Goal: Task Accomplishment & Management: Use online tool/utility

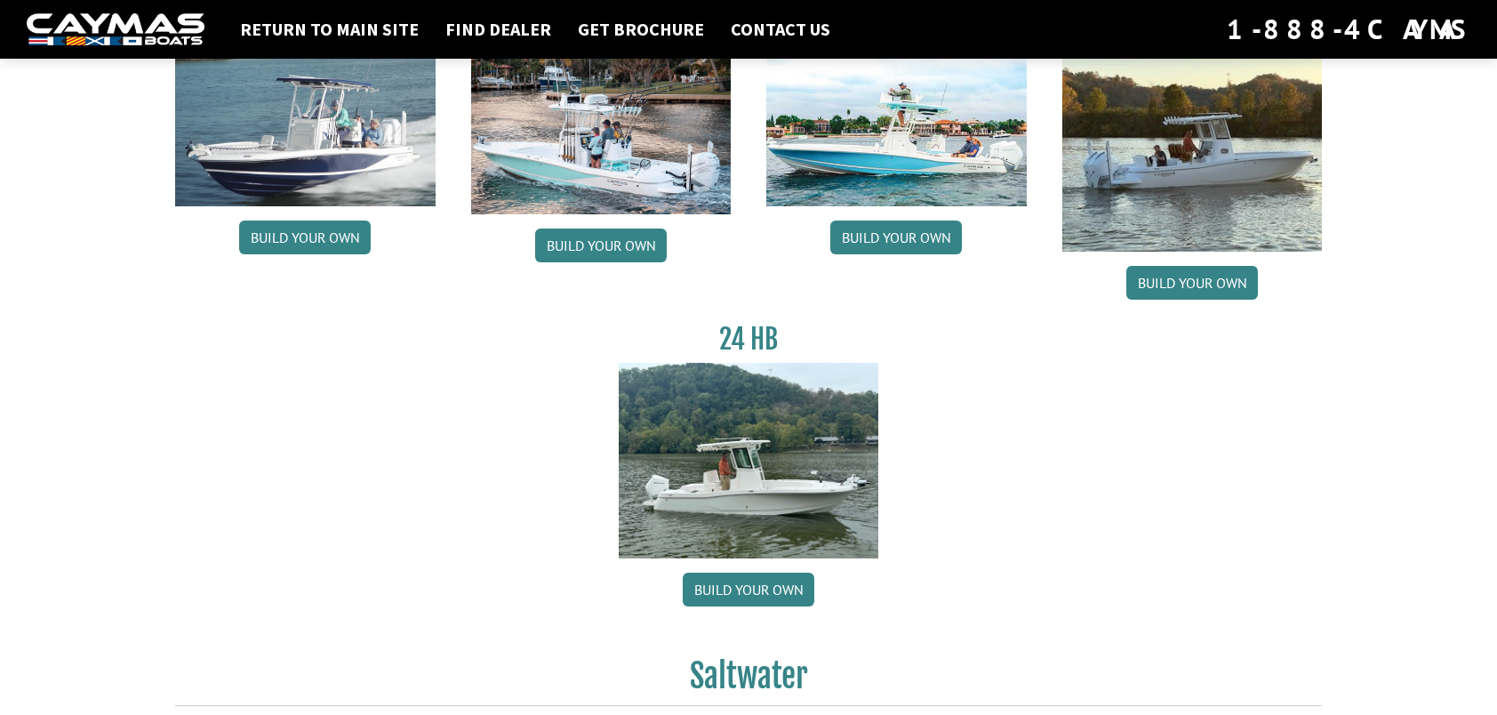
scroll to position [444, 0]
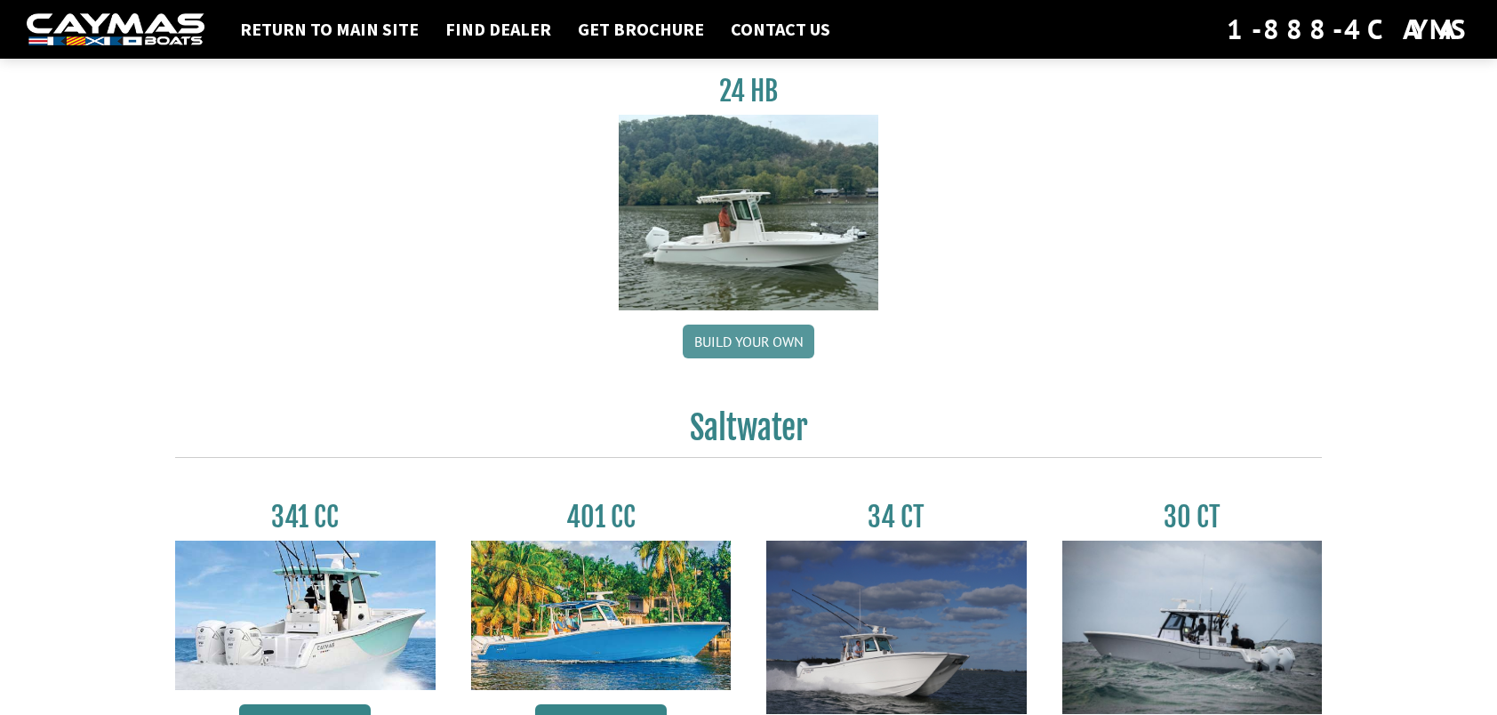
click at [744, 347] on link "Build your own" at bounding box center [749, 341] width 132 height 34
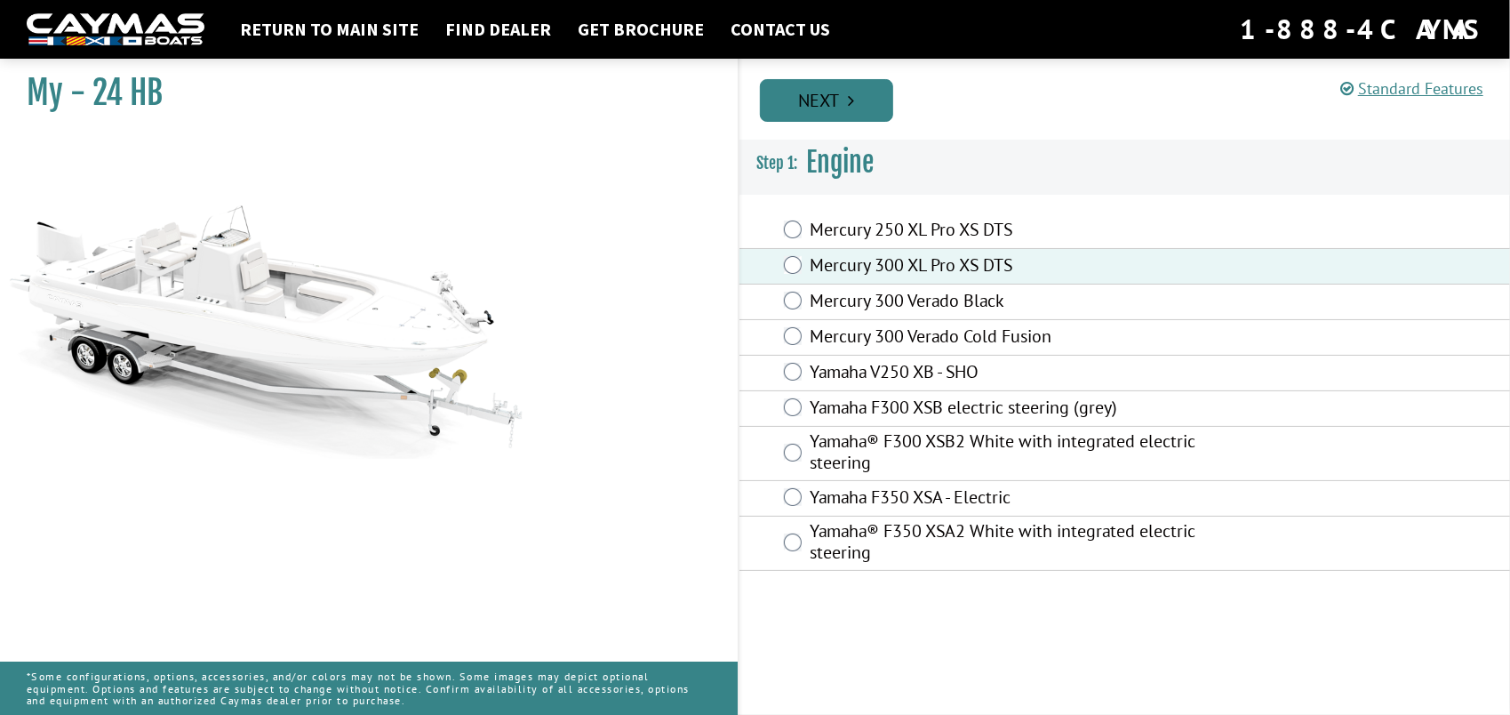
click at [827, 100] on link "Next" at bounding box center [826, 100] width 133 height 43
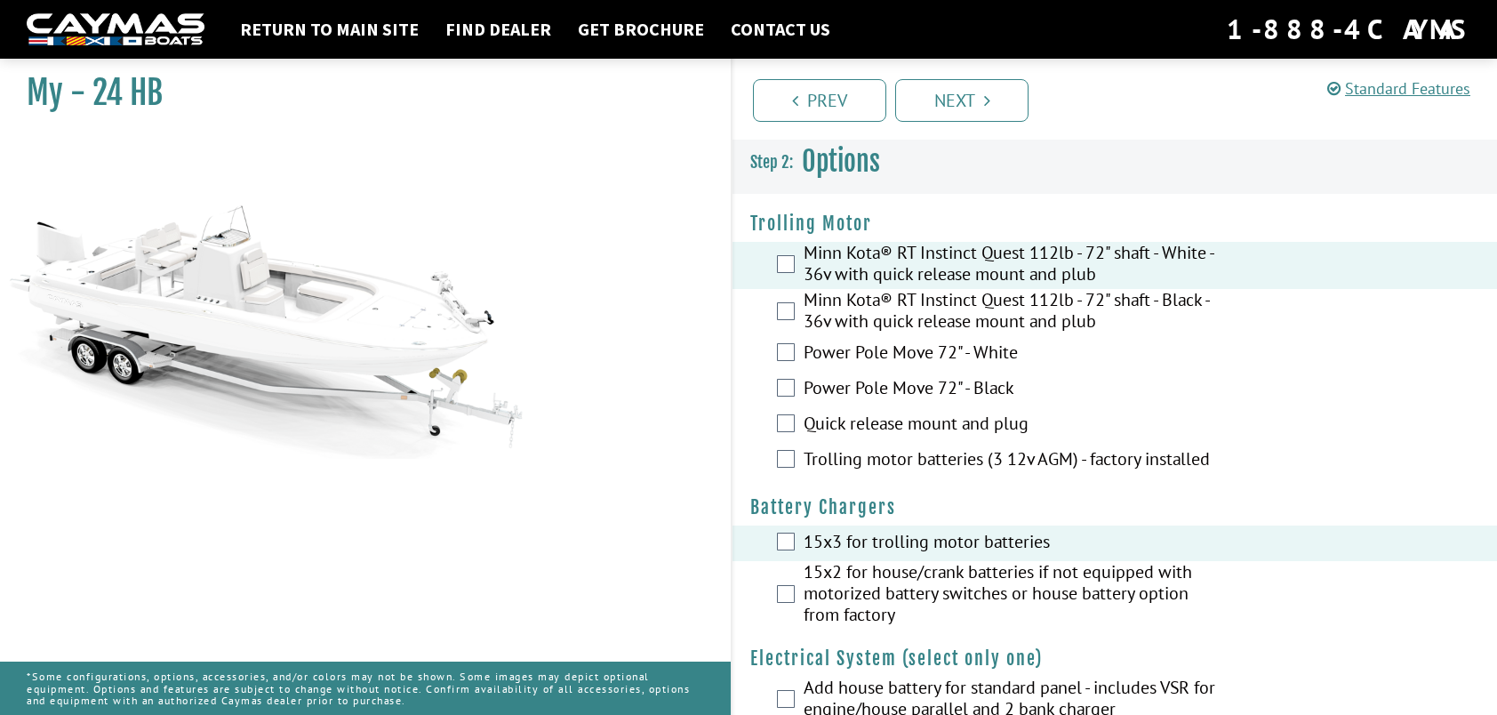
click at [795, 595] on div "15x2 for house/crank batteries if not equipped with motorized battery switches …" at bounding box center [1115, 595] width 765 height 68
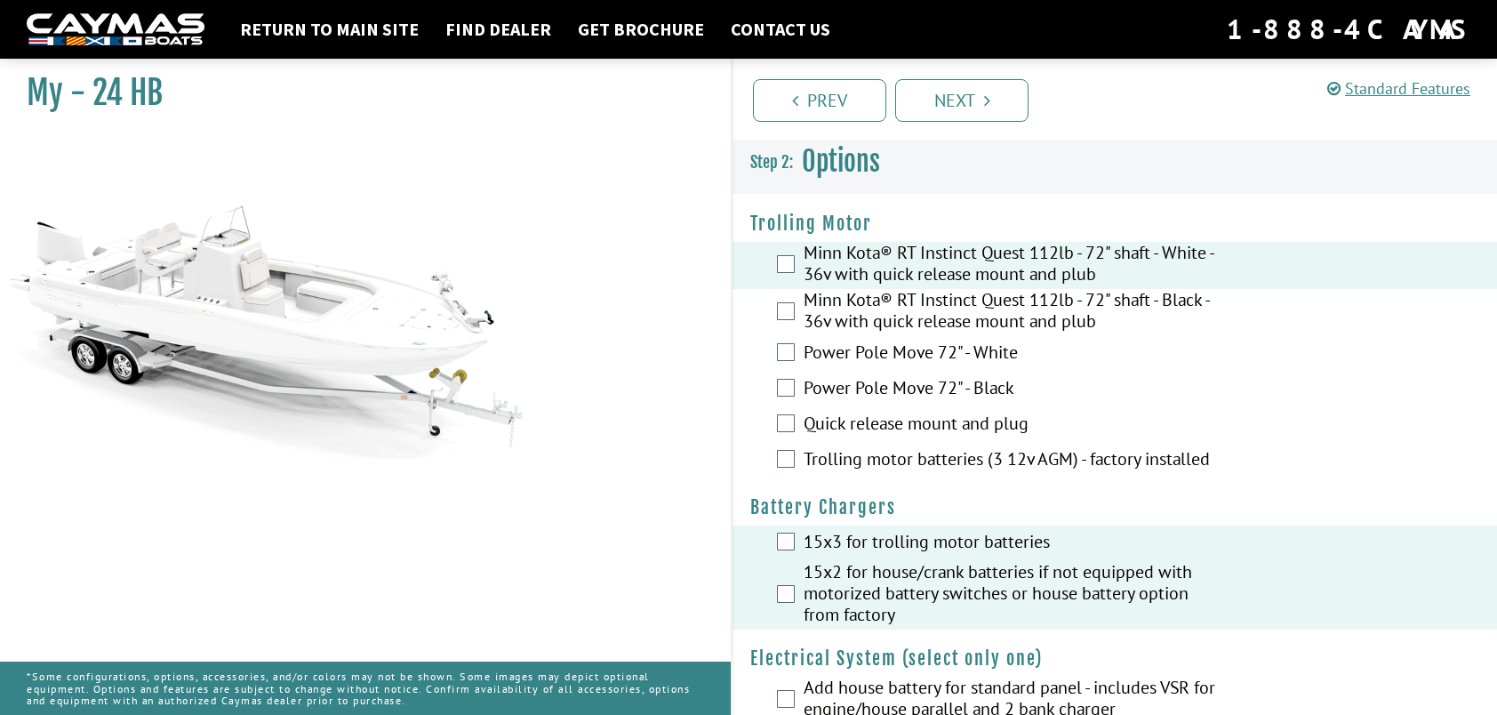
scroll to position [444, 0]
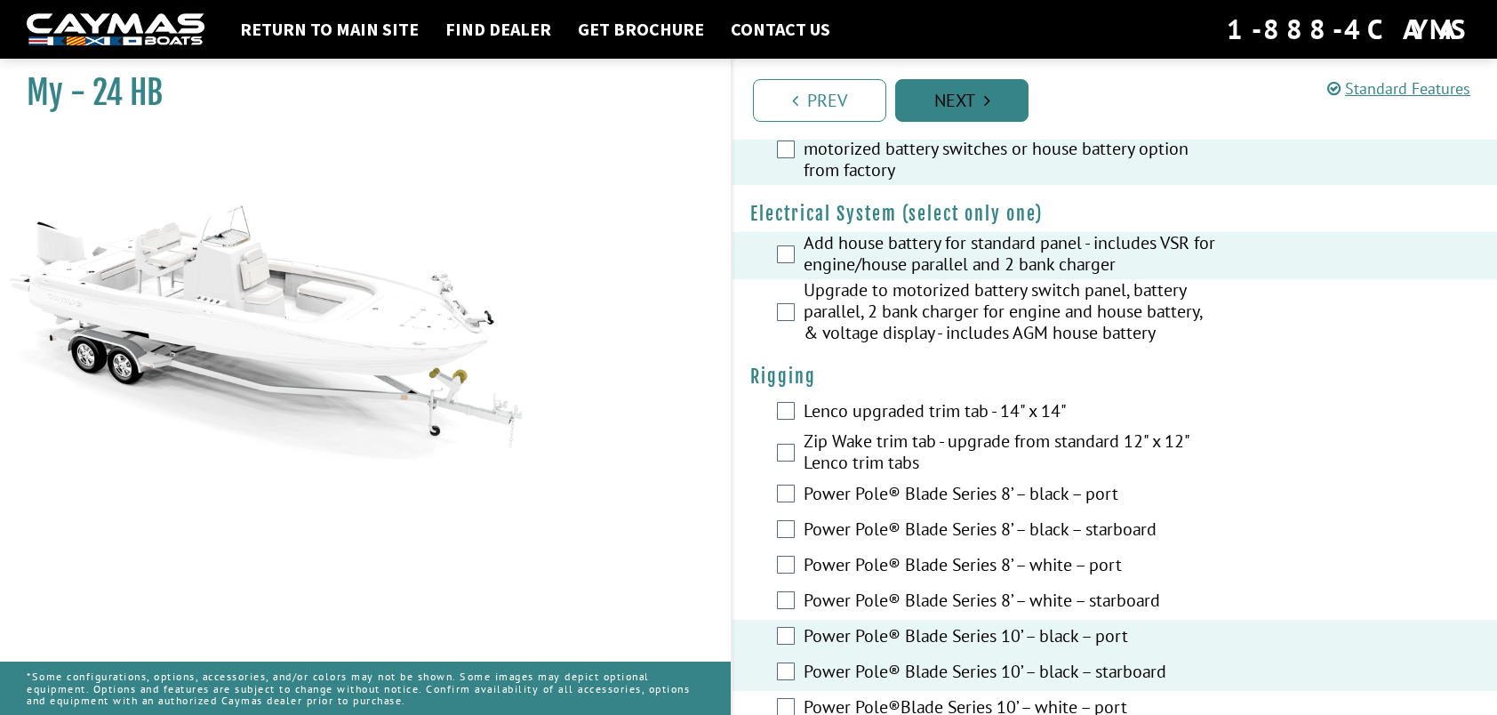
click at [978, 85] on link "Next" at bounding box center [961, 100] width 133 height 43
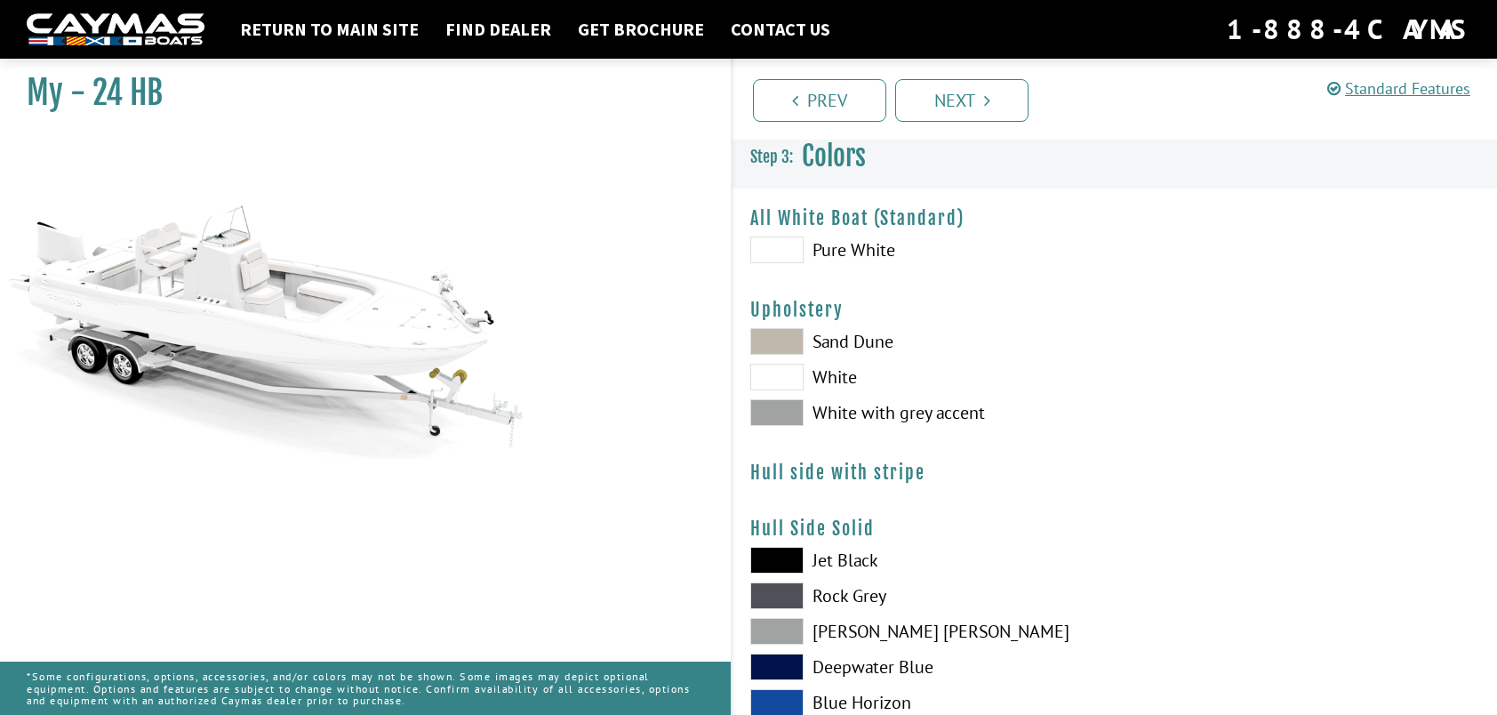
scroll to position [0, 0]
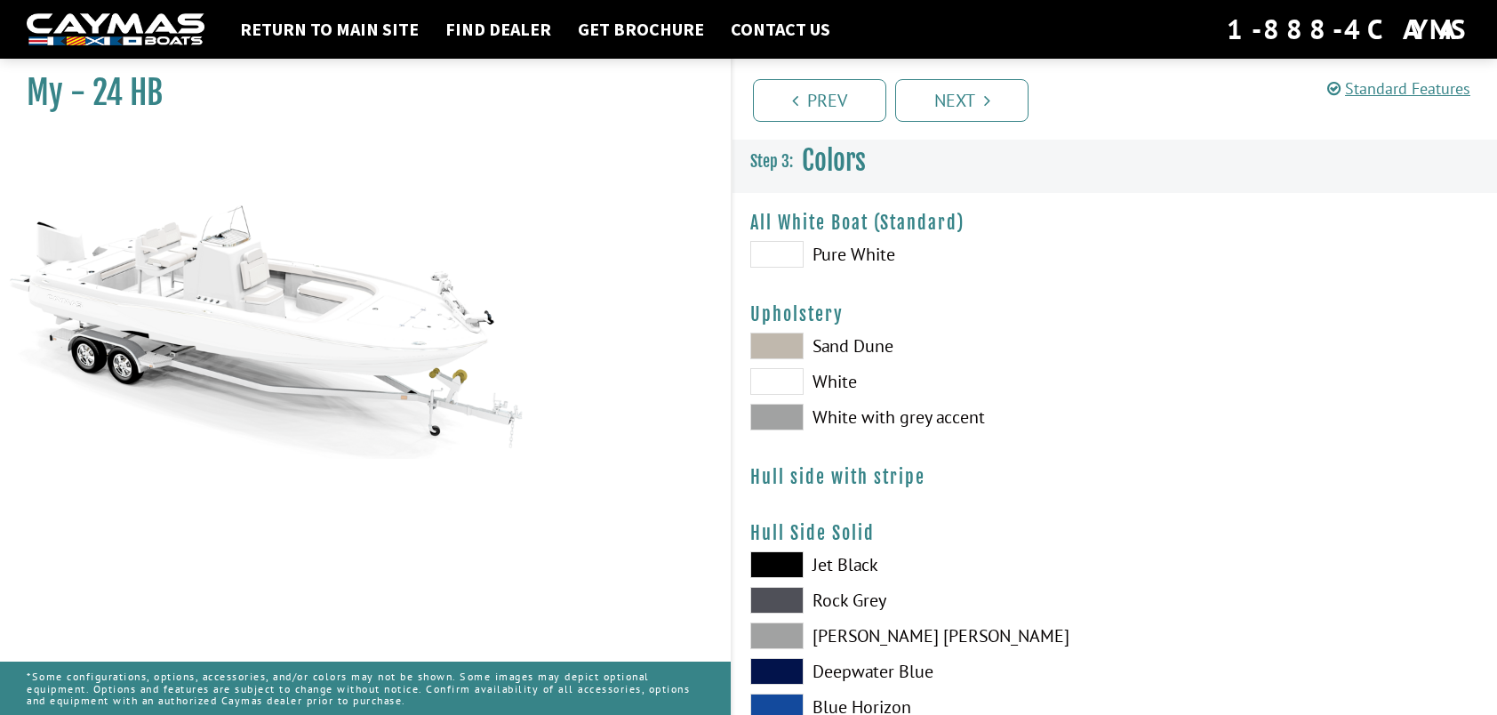
click at [791, 348] on span at bounding box center [776, 345] width 53 height 27
click at [781, 385] on span at bounding box center [776, 381] width 53 height 27
click at [781, 415] on span at bounding box center [776, 417] width 53 height 27
click at [778, 253] on span at bounding box center [776, 254] width 53 height 27
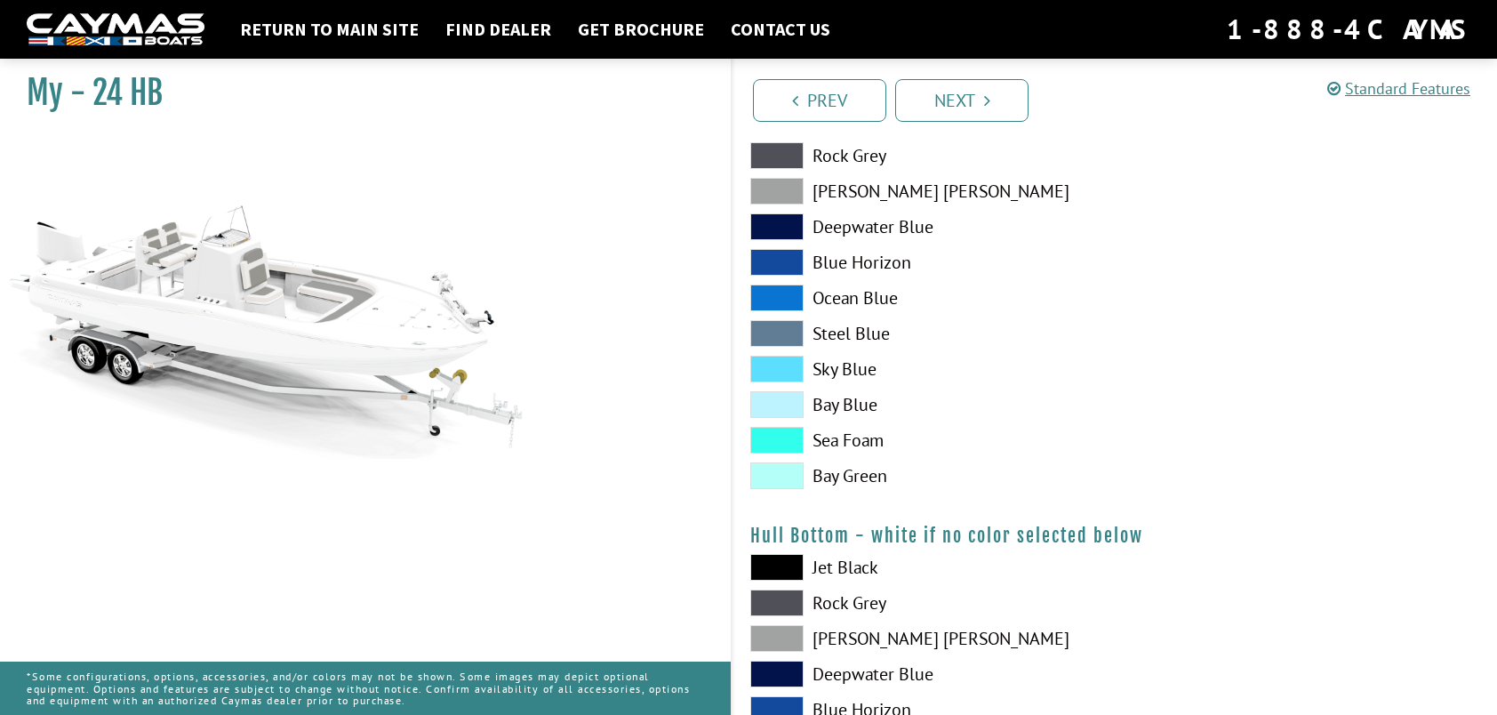
click at [778, 198] on span at bounding box center [776, 191] width 53 height 27
click at [777, 226] on span at bounding box center [776, 226] width 53 height 27
click at [777, 274] on div "Jet Black Rock Grey Dove Gray Deepwater Blue Blue Horizon Ocean Blue" at bounding box center [924, 302] width 382 height 391
click at [779, 300] on span at bounding box center [776, 297] width 53 height 27
click at [775, 336] on span at bounding box center [776, 333] width 53 height 27
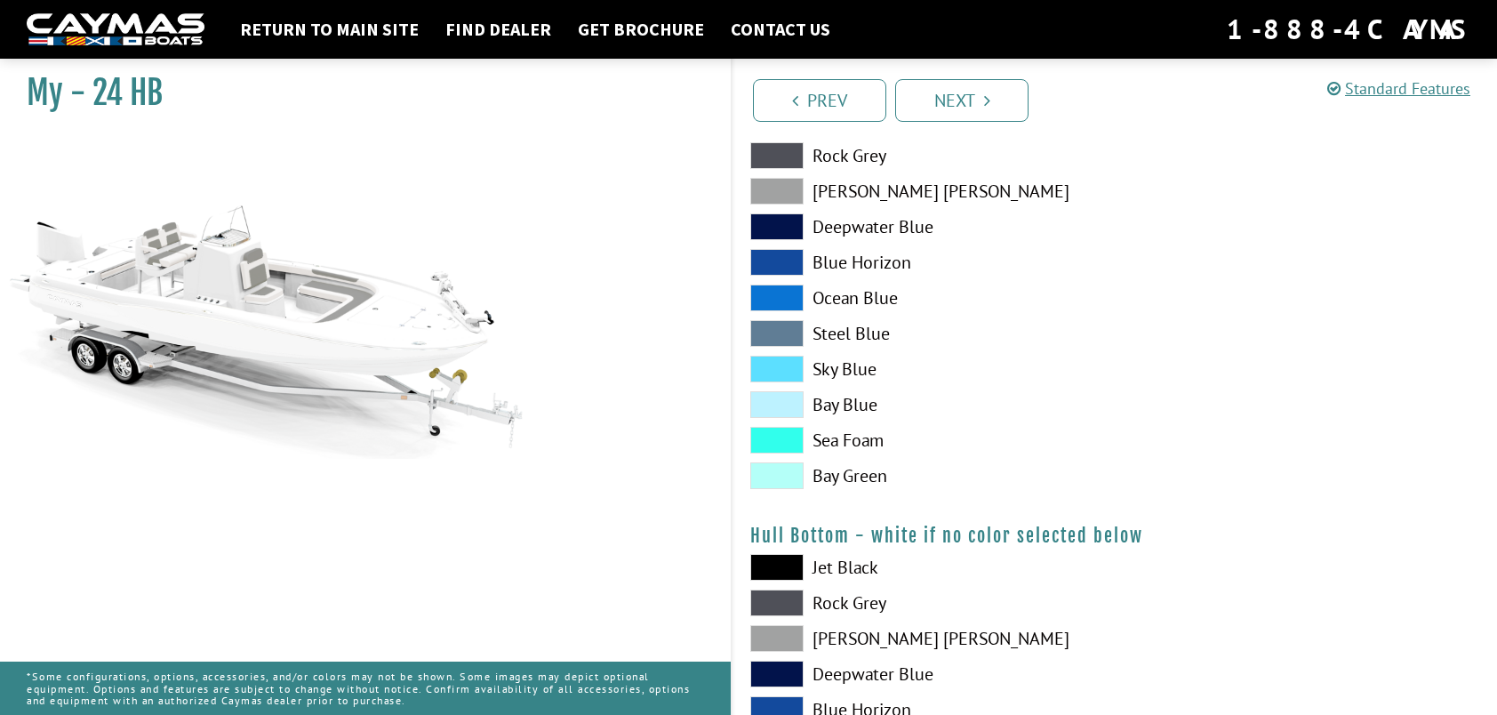
click at [772, 363] on span at bounding box center [776, 369] width 53 height 27
click at [772, 194] on span at bounding box center [776, 191] width 53 height 27
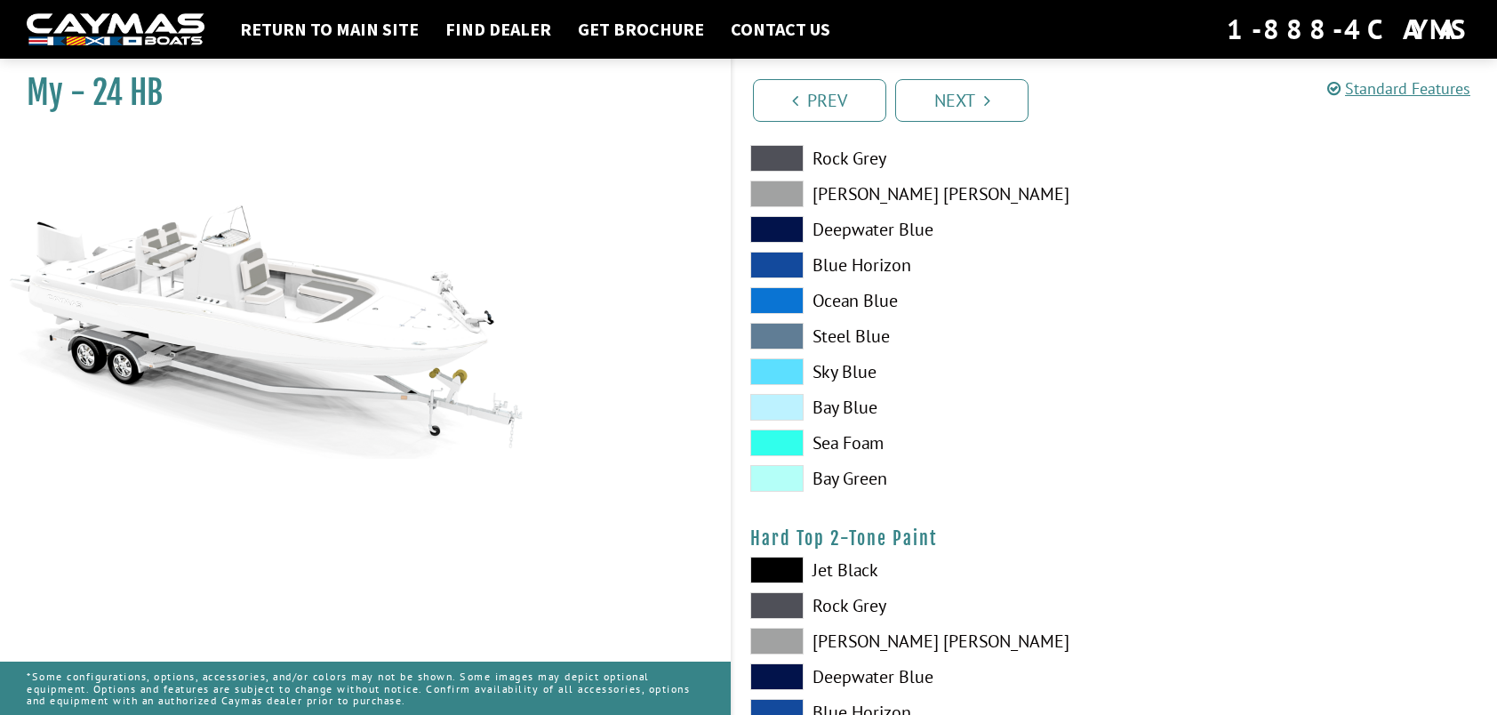
click at [782, 196] on span at bounding box center [776, 193] width 53 height 27
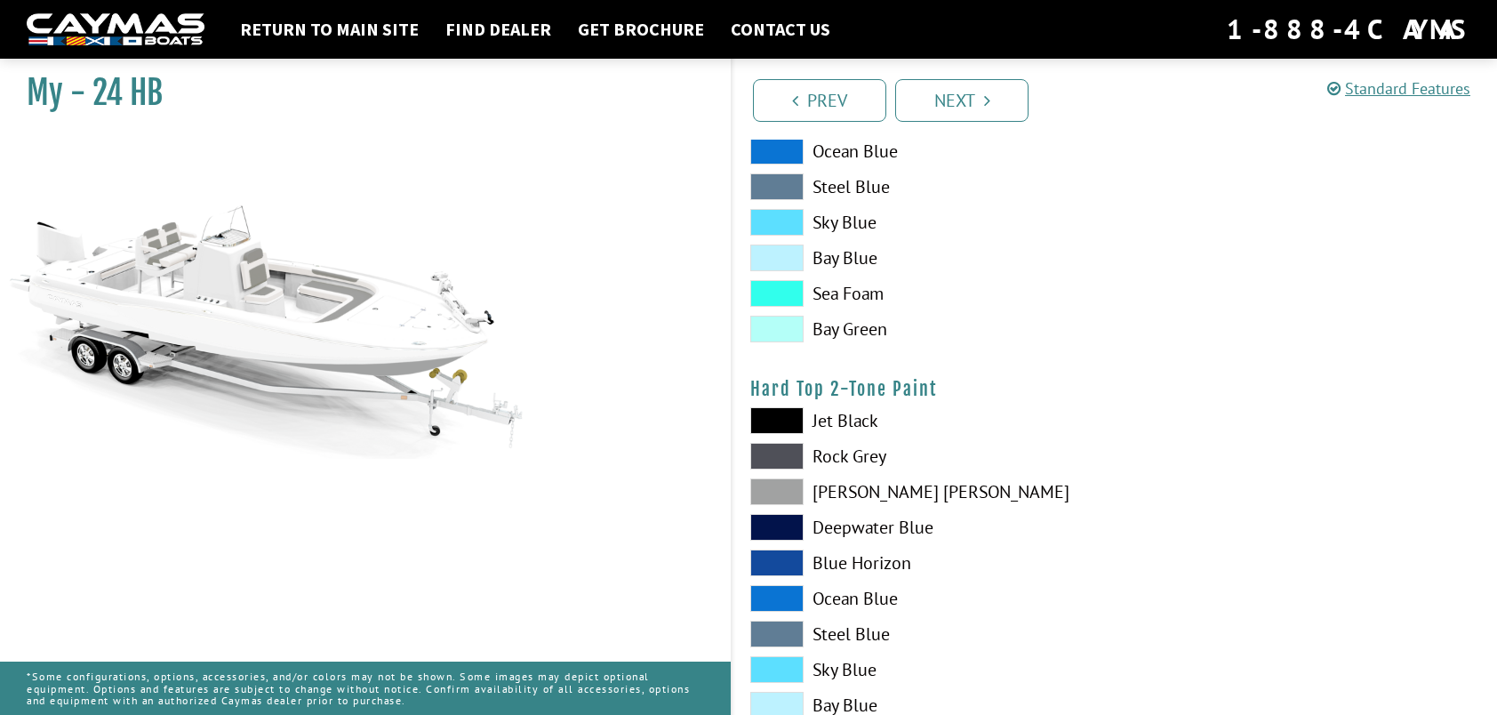
scroll to position [1220, 0]
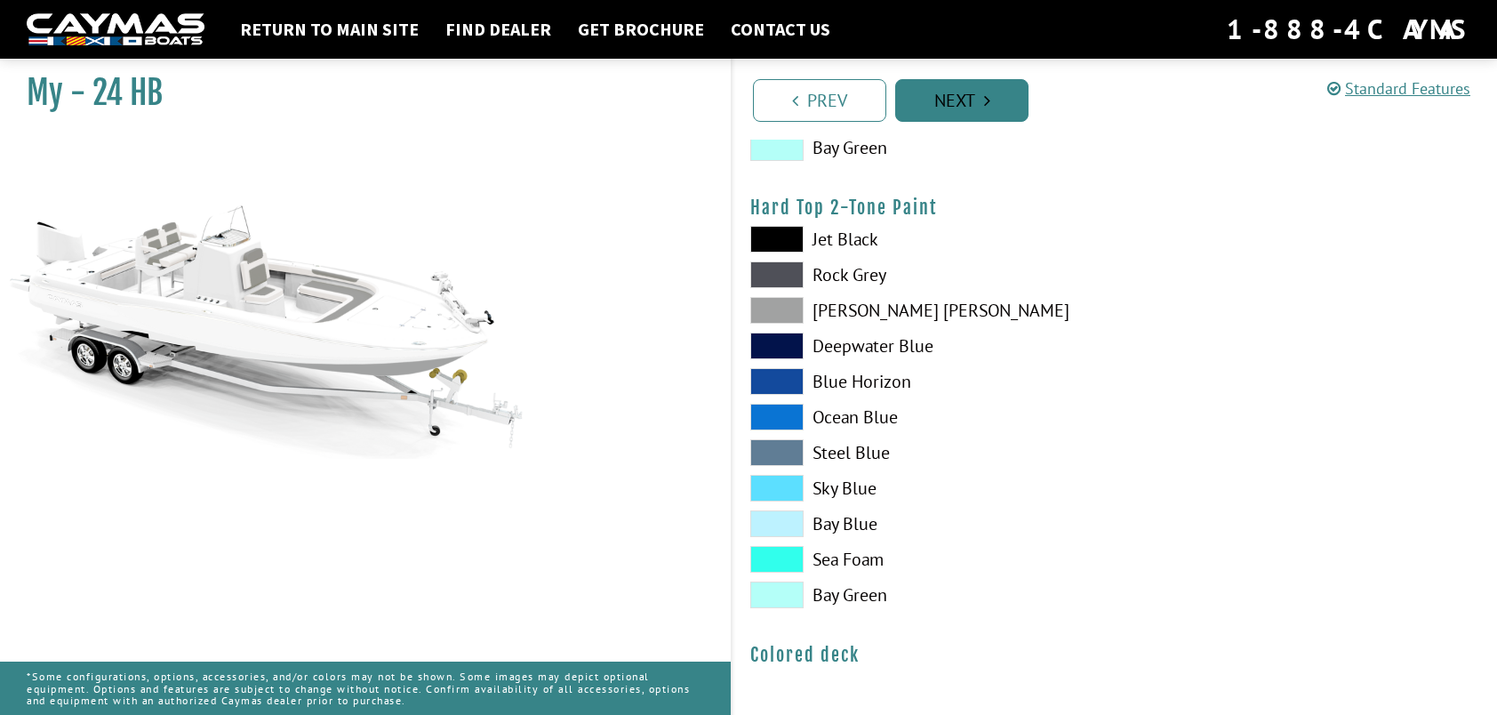
click at [965, 96] on link "Next" at bounding box center [961, 100] width 133 height 43
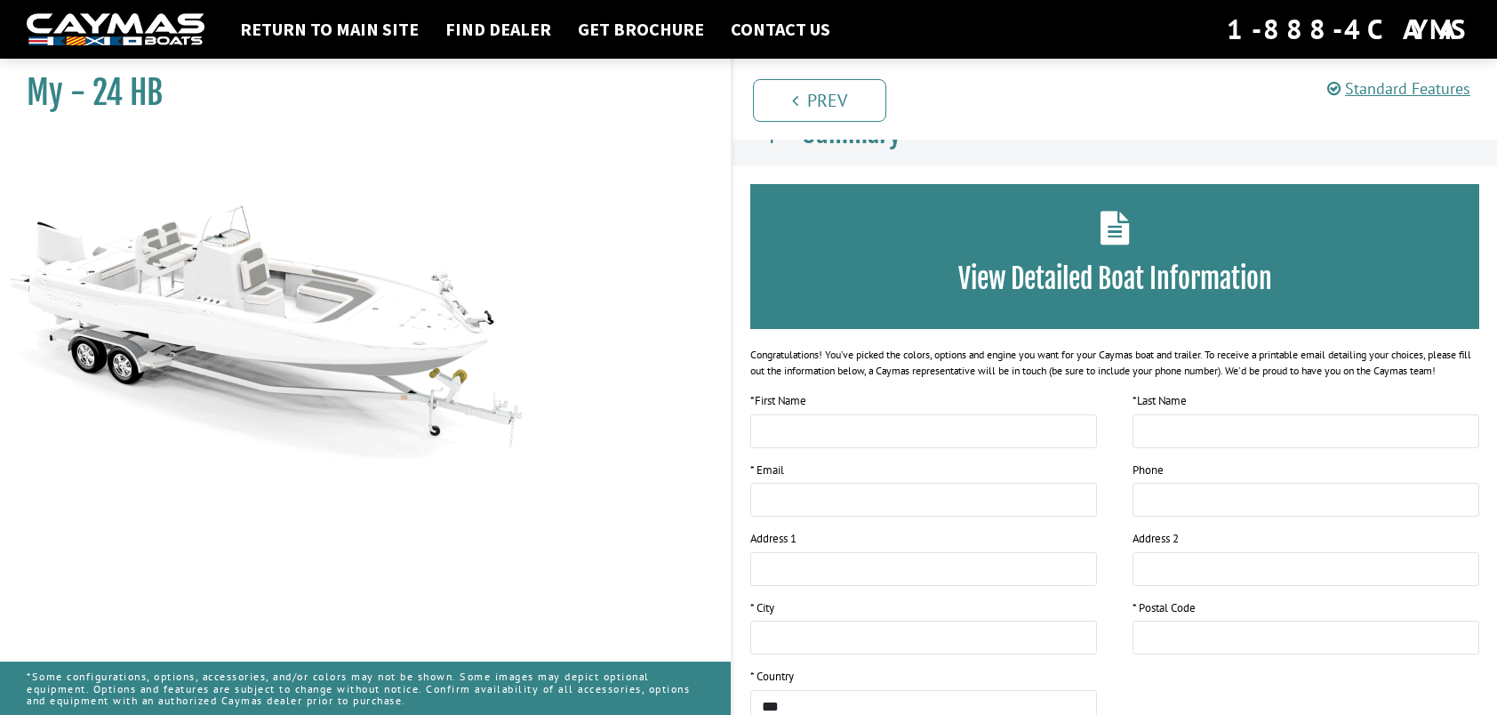
scroll to position [0, 0]
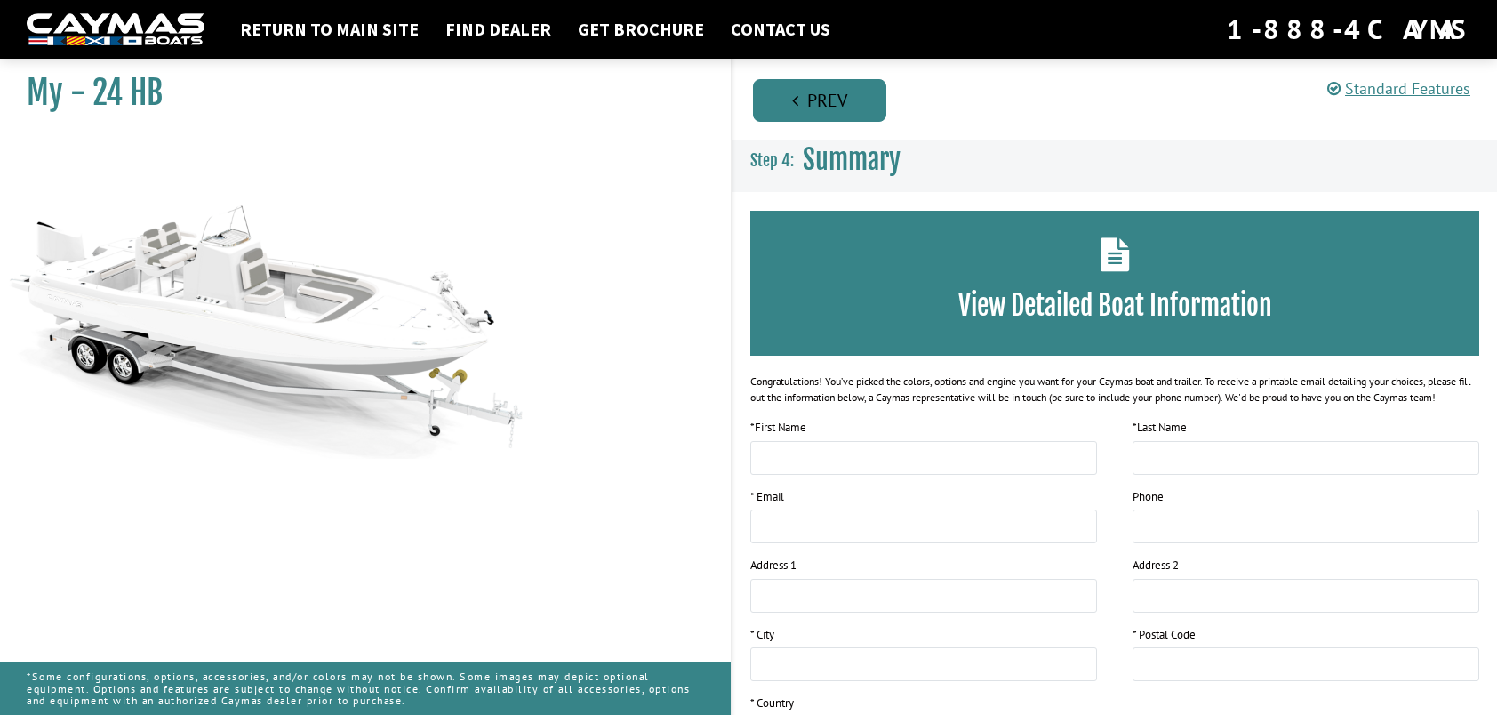
click at [792, 104] on icon "Pagination" at bounding box center [795, 101] width 6 height 18
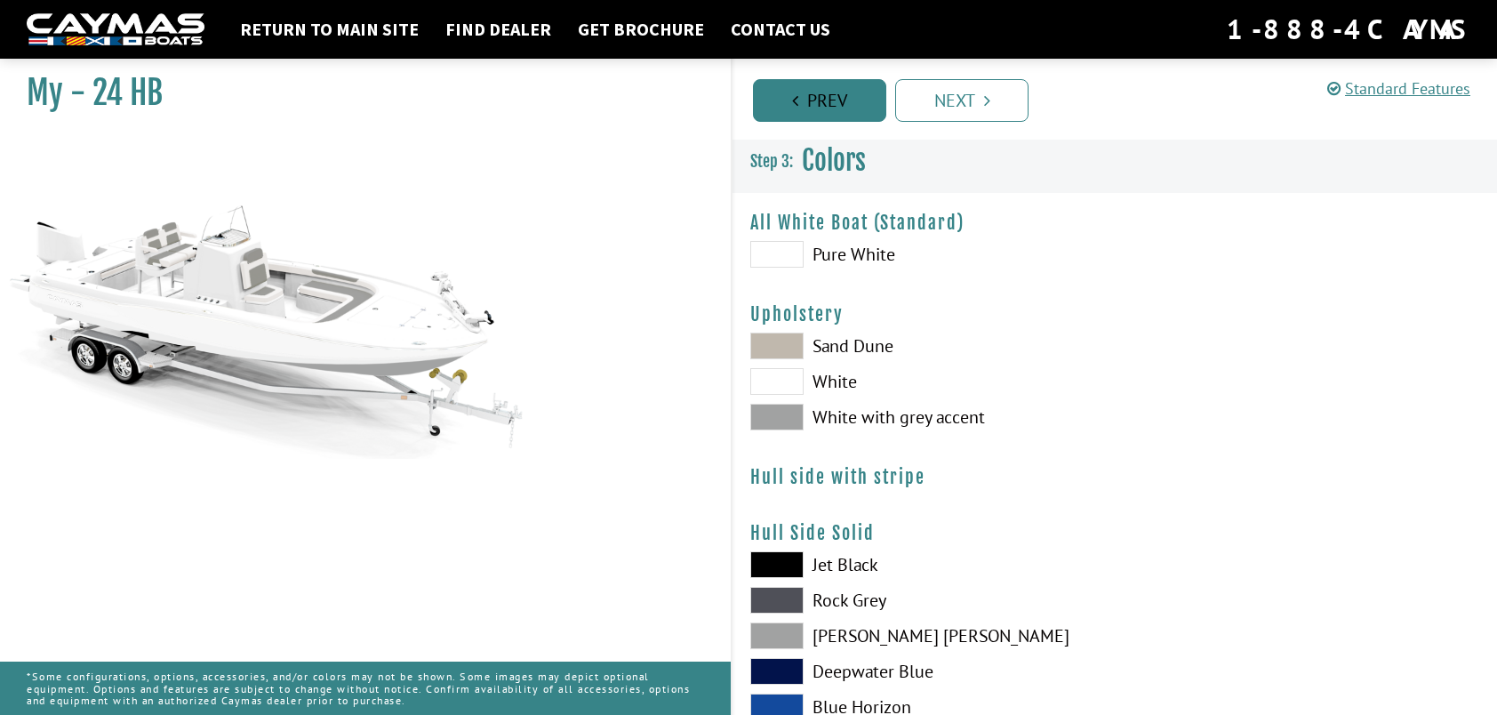
click at [817, 113] on link "Prev" at bounding box center [819, 100] width 133 height 43
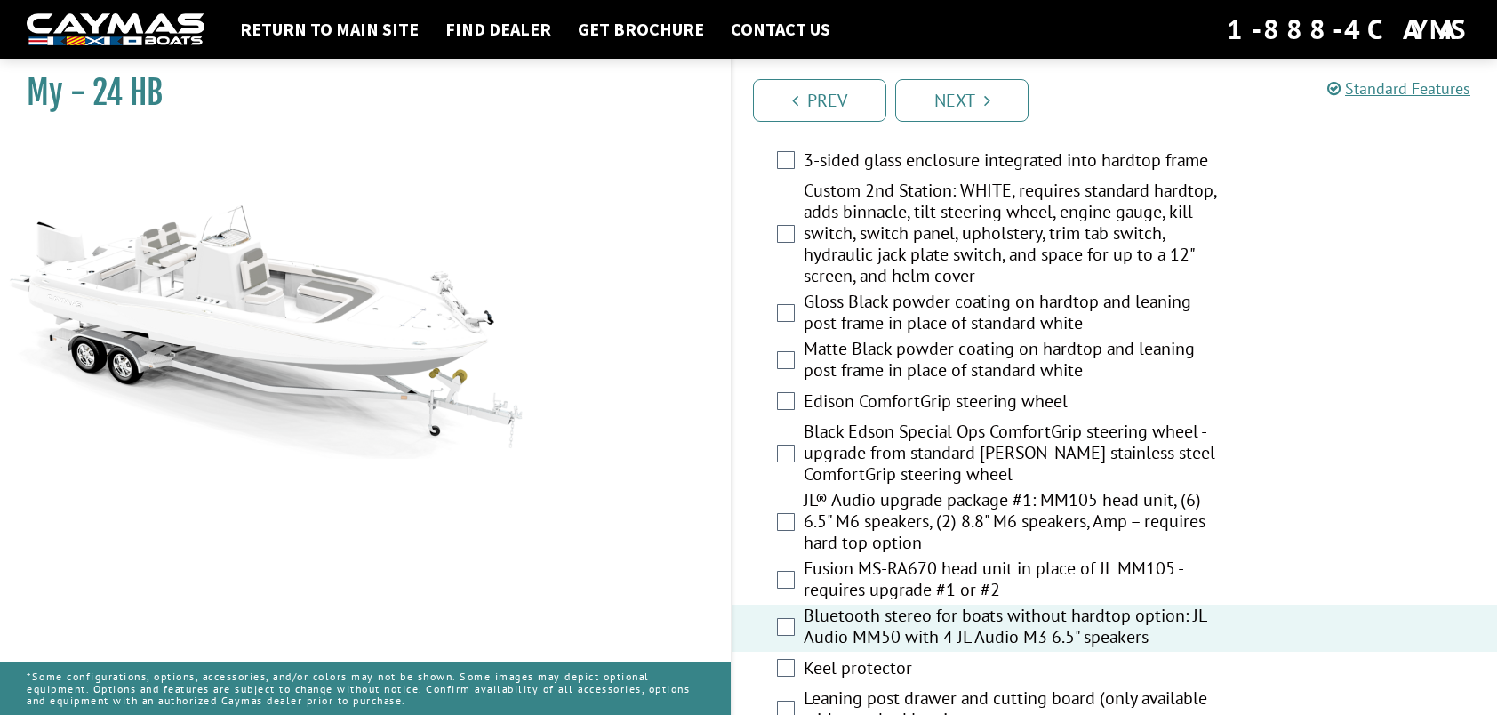
scroll to position [1628, 0]
